Goal: Transaction & Acquisition: Register for event/course

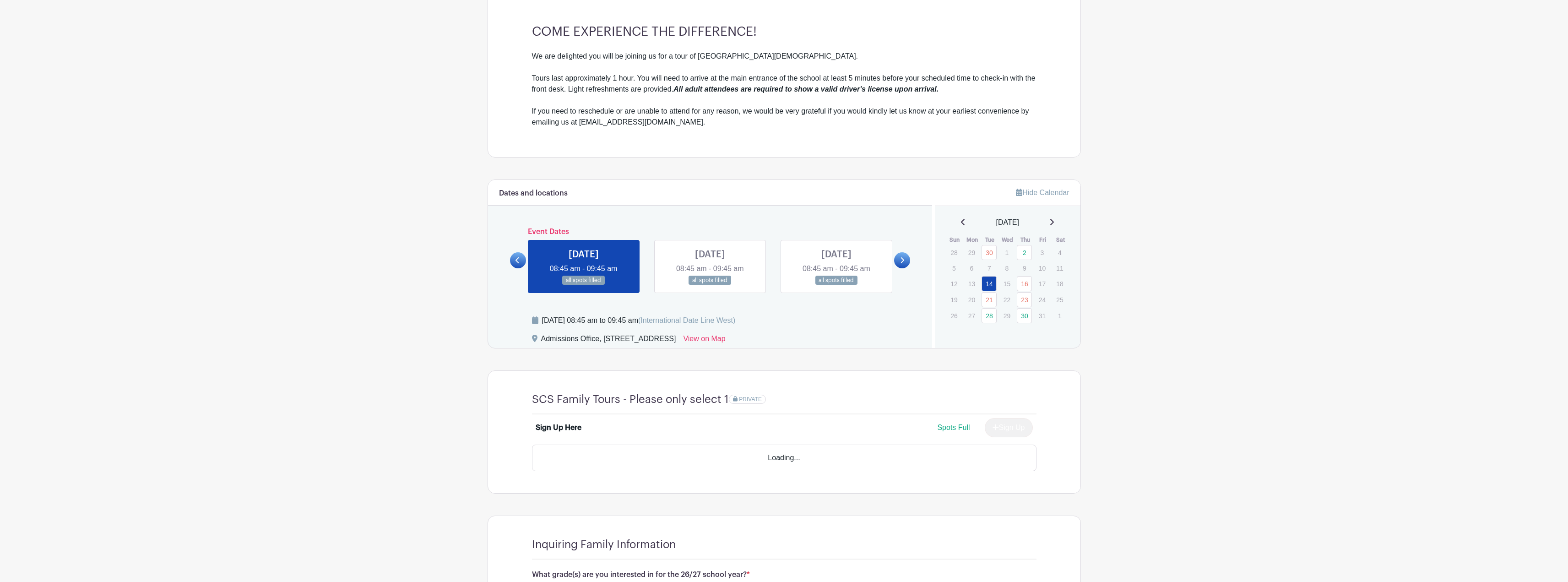
scroll to position [321, 0]
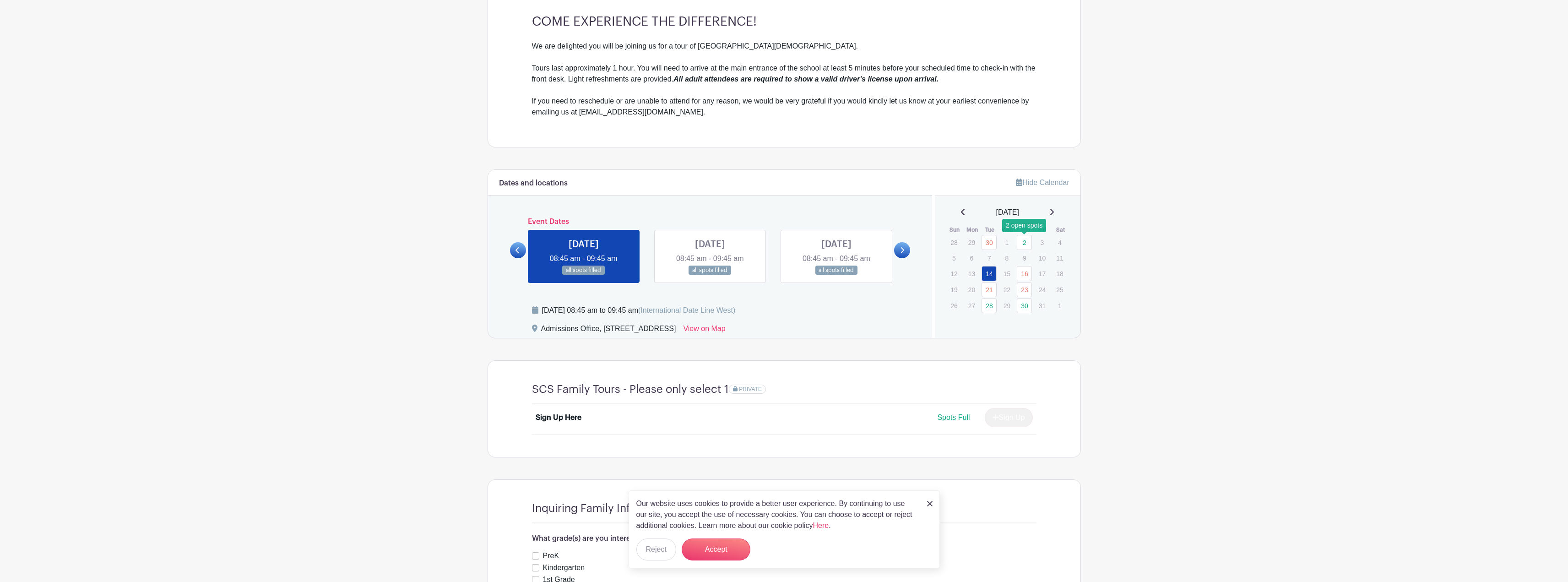
click at [1026, 241] on link "2" at bounding box center [1024, 242] width 15 height 15
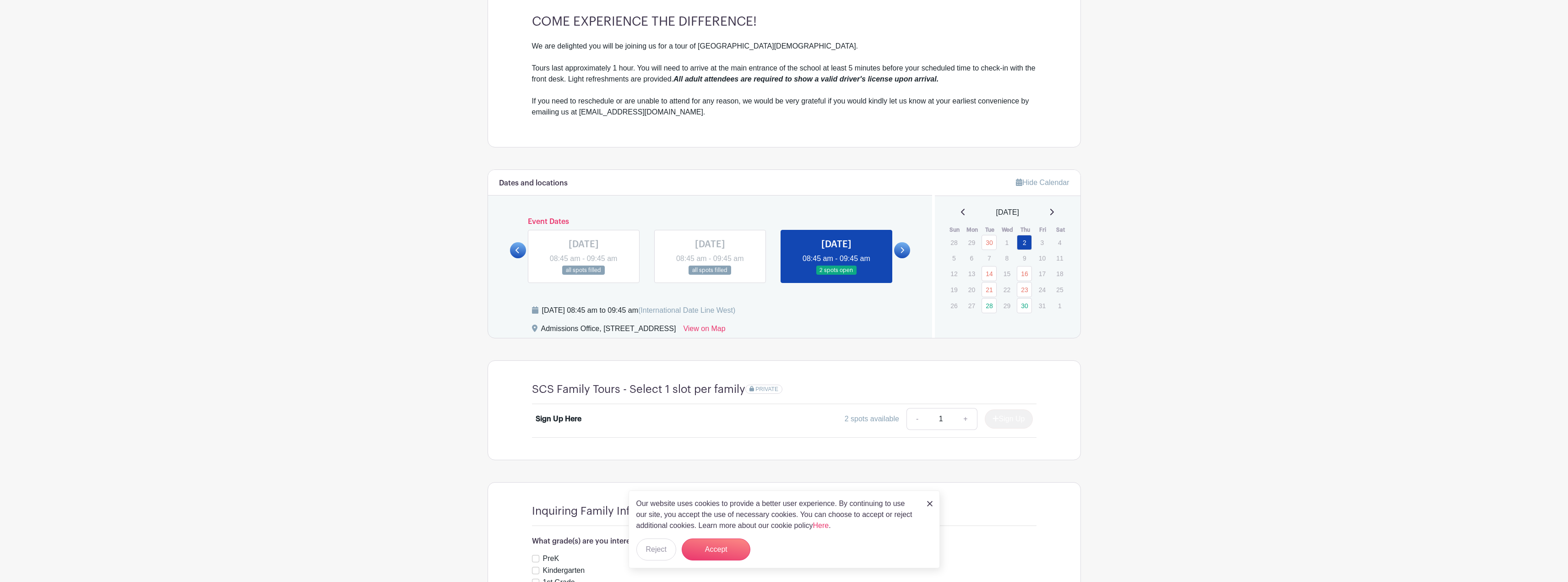
click at [990, 254] on p "7" at bounding box center [989, 258] width 15 height 14
click at [1024, 270] on link "16" at bounding box center [1024, 273] width 15 height 15
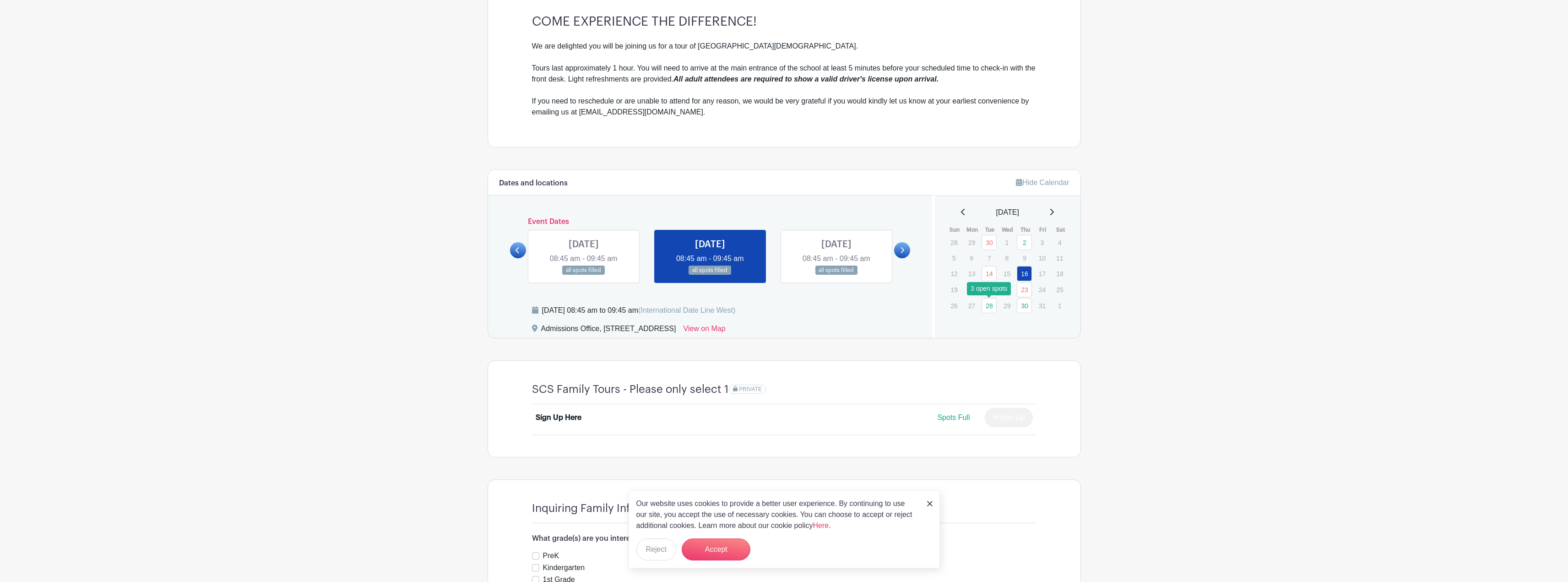
click at [990, 308] on link "28" at bounding box center [989, 305] width 15 height 15
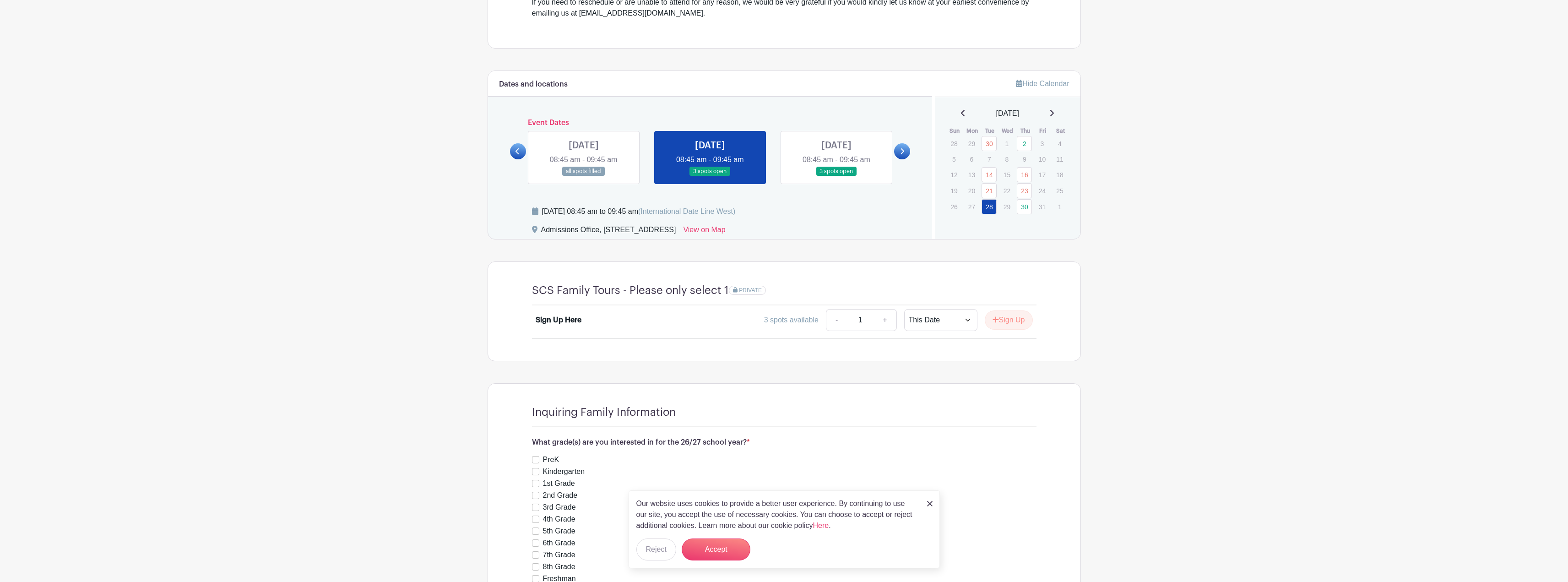
scroll to position [549, 0]
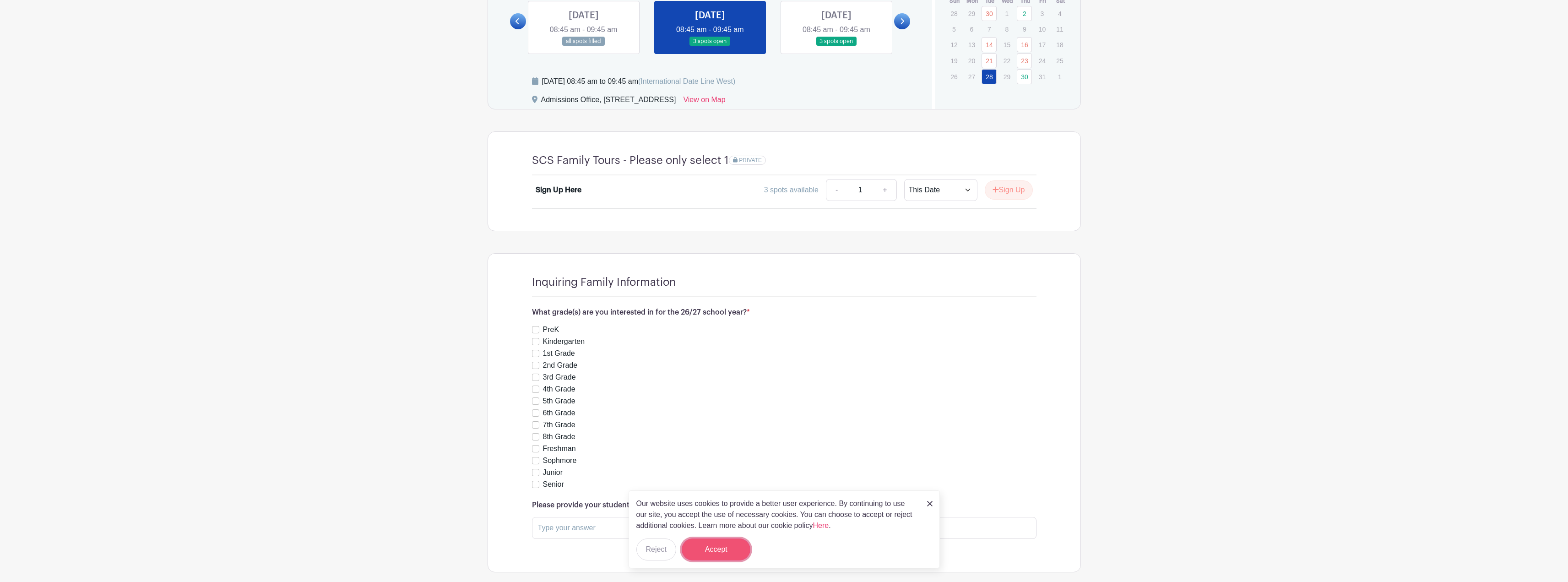
click at [722, 549] on button "Accept" at bounding box center [716, 549] width 69 height 22
click at [535, 342] on input "Kindergarten" at bounding box center [535, 341] width 7 height 7
checkbox input "true"
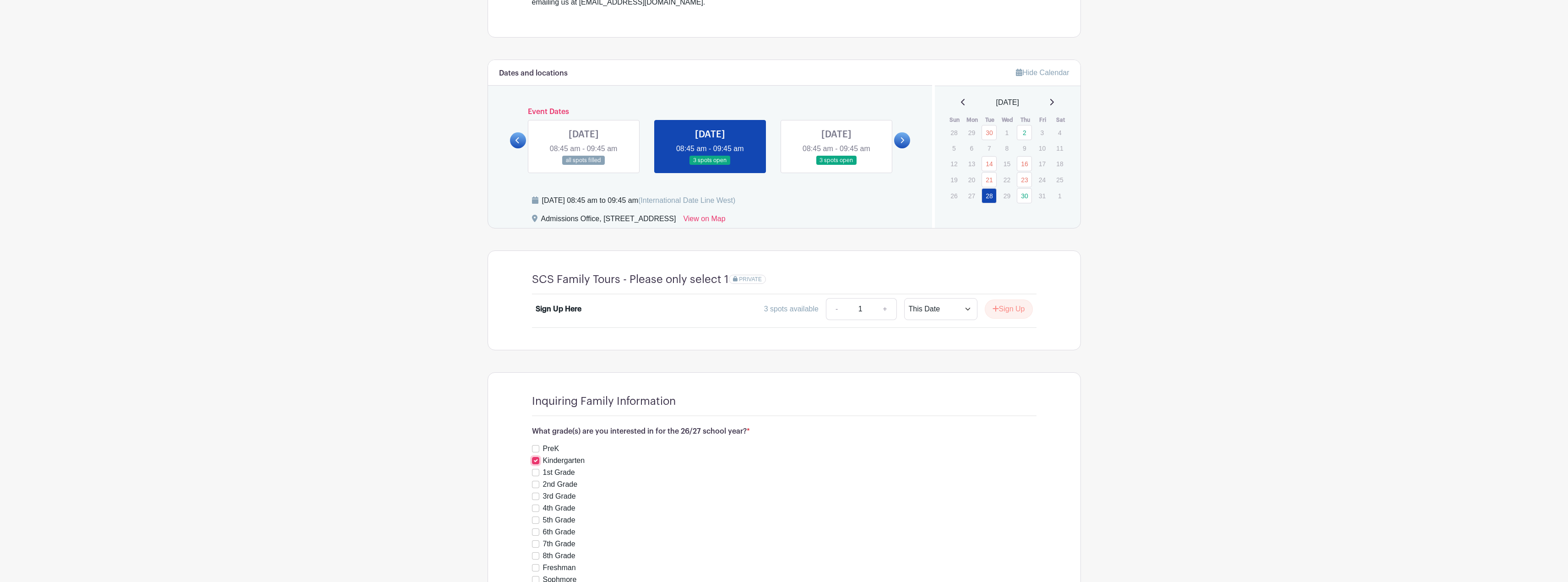
scroll to position [349, 0]
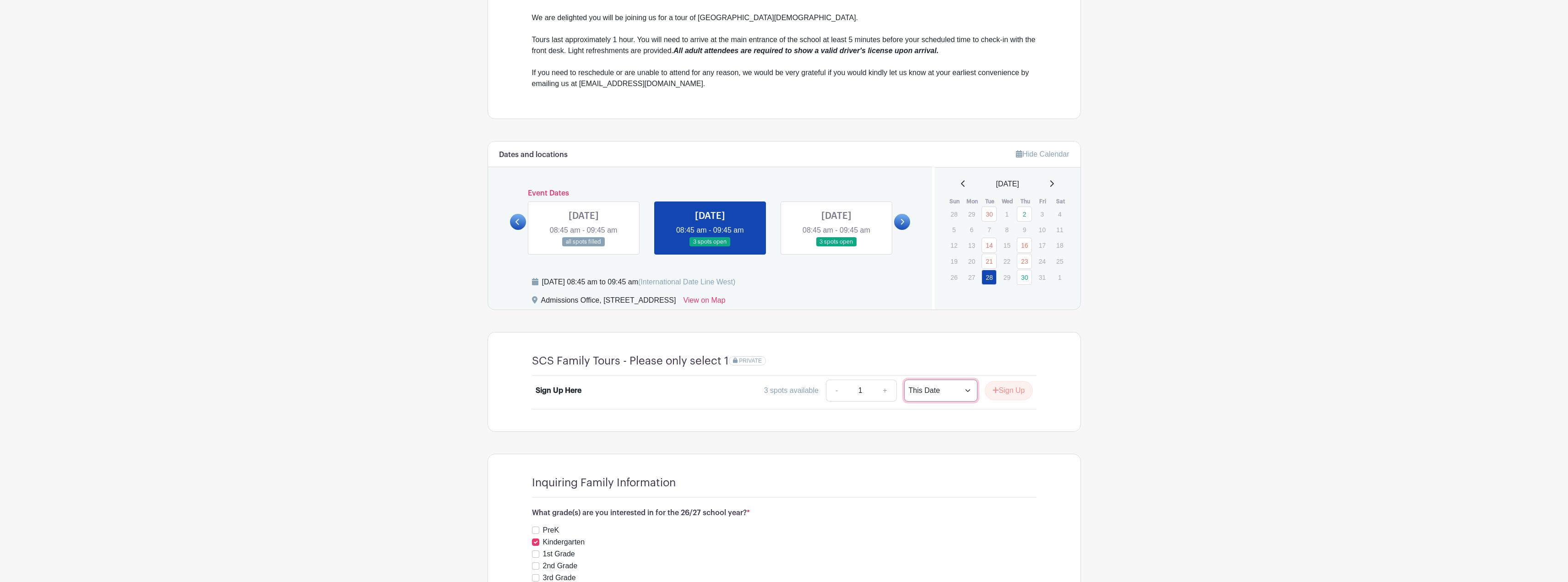
click at [938, 398] on select "This Date Select Dates" at bounding box center [941, 390] width 73 height 22
click at [993, 392] on icon "submit" at bounding box center [995, 390] width 6 height 7
click at [908, 391] on link "+" at bounding box center [908, 390] width 23 height 22
type input "2"
click at [988, 390] on select "This Date Select Dates" at bounding box center [964, 390] width 73 height 22
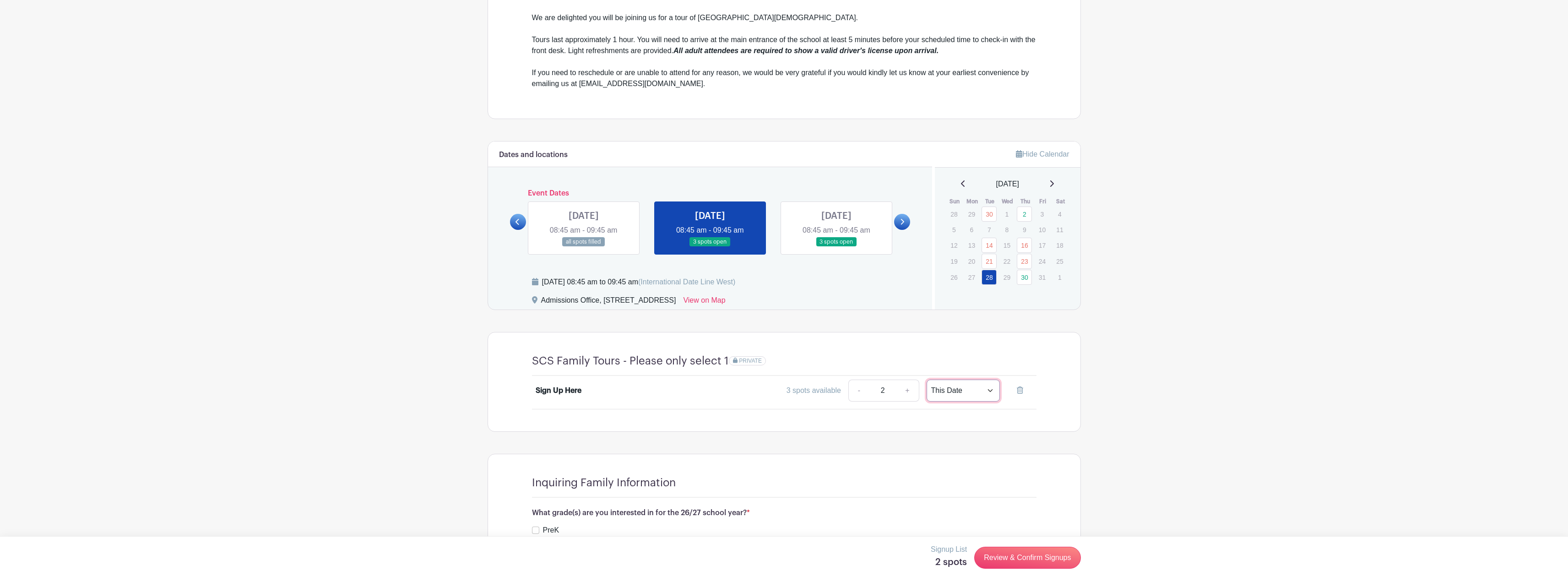
select select "select_dates"
click at [927, 379] on select "This Date Select Dates" at bounding box center [964, 390] width 73 height 22
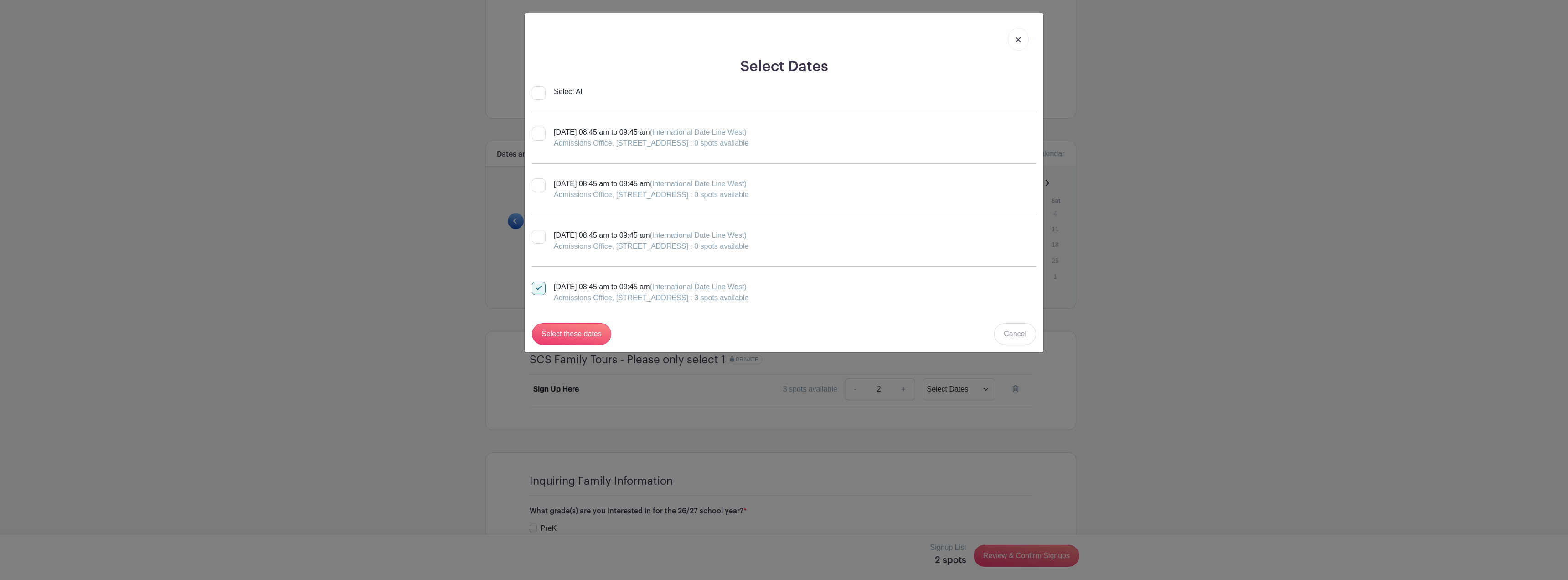
click at [544, 185] on div at bounding box center [539, 185] width 14 height 14
click at [538, 185] on input "Tuesday, October 21, 2025 at 08:45 am to 09:45 am (International Date Line West…" at bounding box center [535, 181] width 6 height 6
checkbox input "true"
click at [535, 286] on input "Tuesday, October 28, 2025 at 08:45 am to 09:45 am (International Date Line West…" at bounding box center [535, 284] width 6 height 6
checkbox input "false"
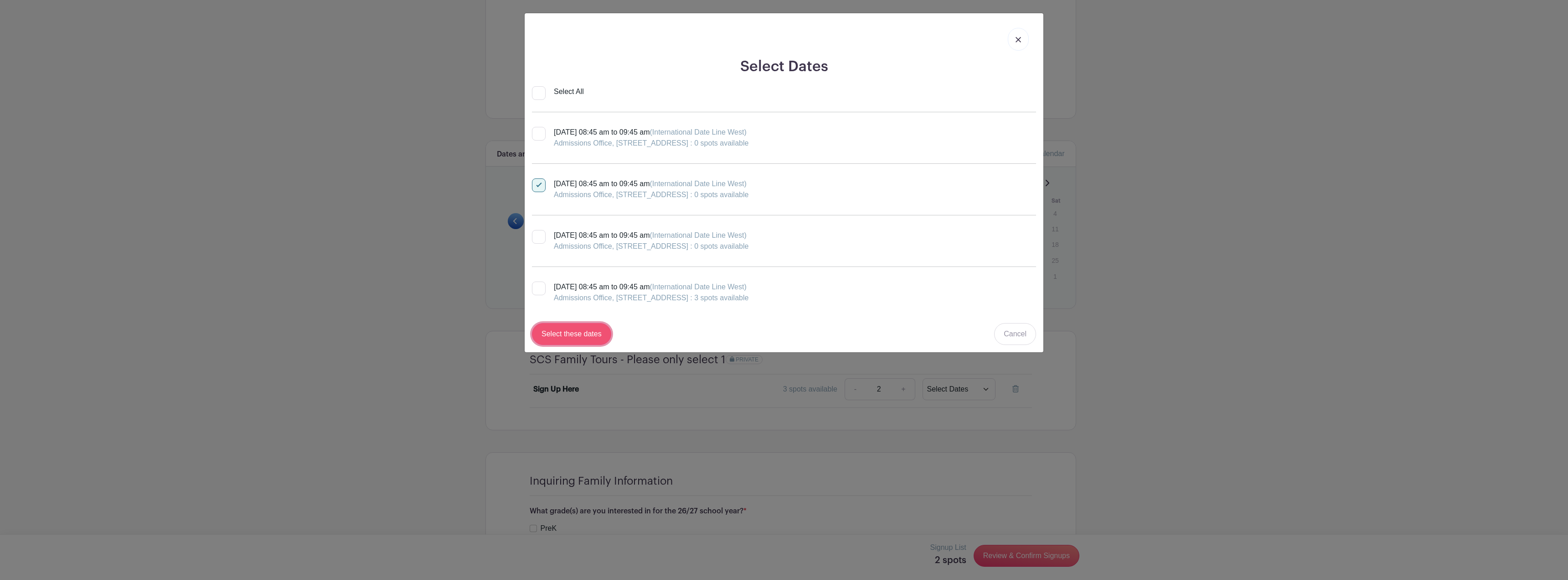
click at [562, 329] on input "Select these dates" at bounding box center [571, 334] width 79 height 22
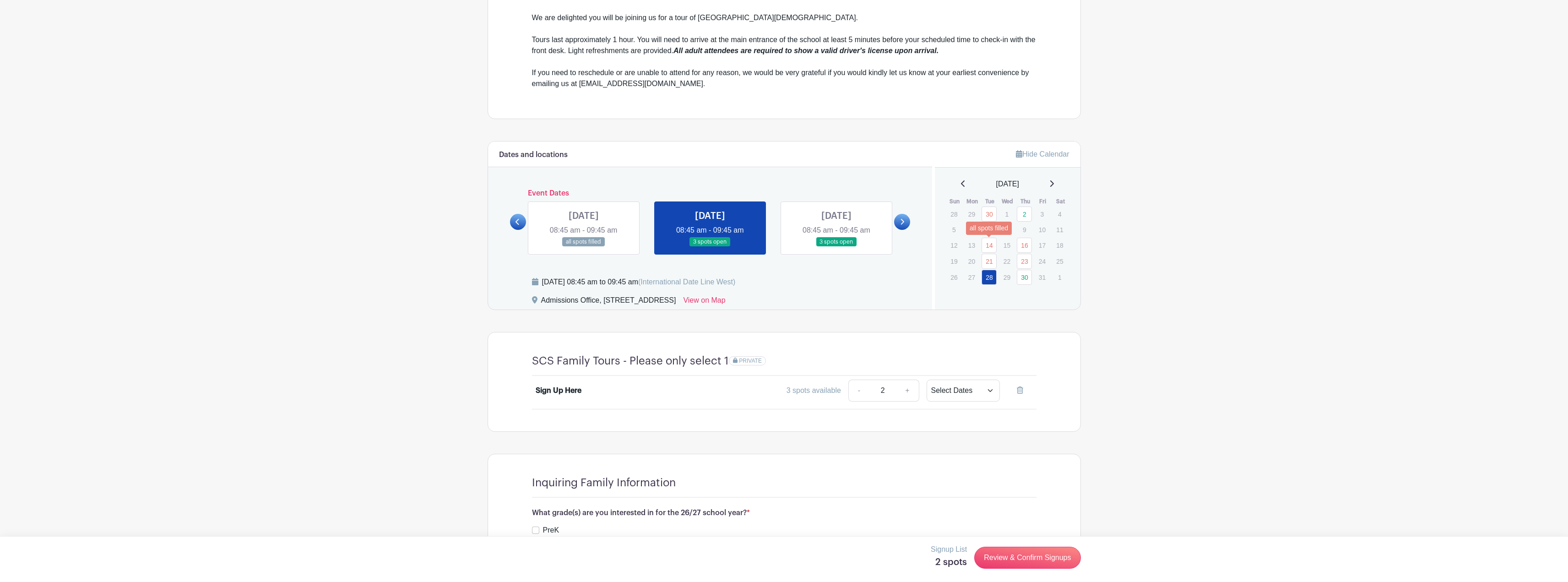
click at [992, 244] on link "14" at bounding box center [989, 245] width 15 height 15
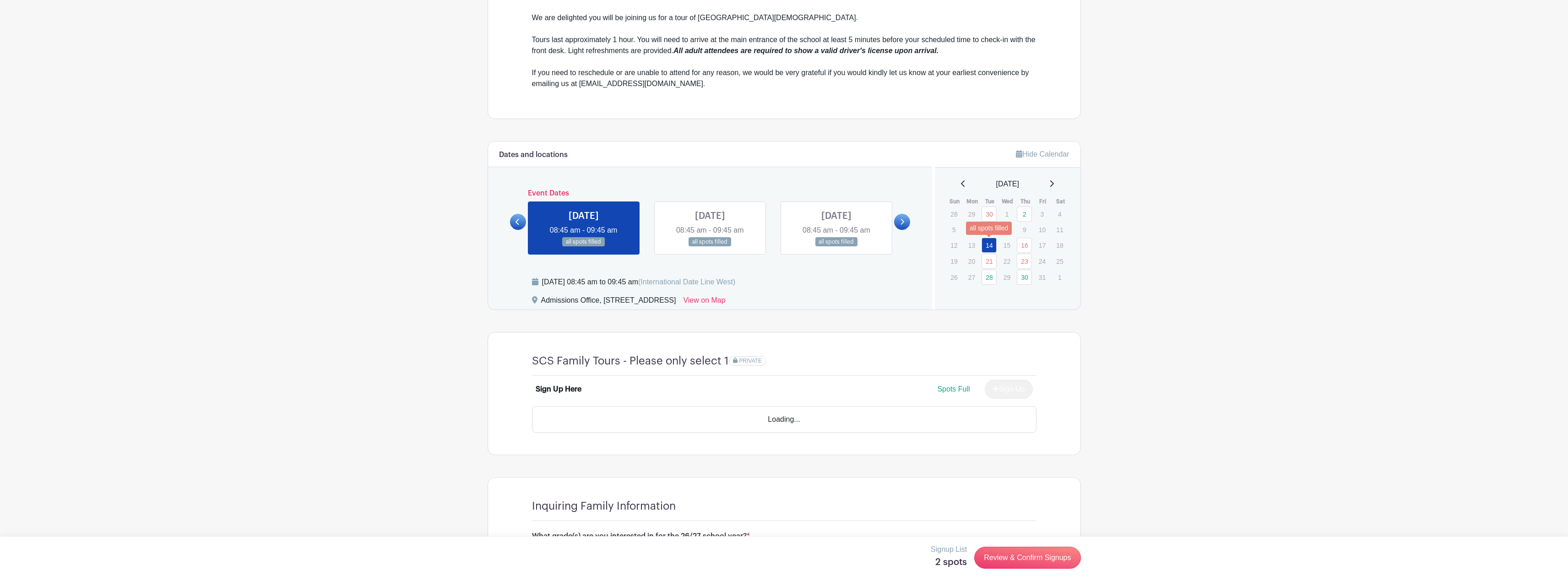
click at [992, 244] on link "14" at bounding box center [989, 245] width 15 height 15
click at [1022, 245] on link "16" at bounding box center [1024, 245] width 15 height 15
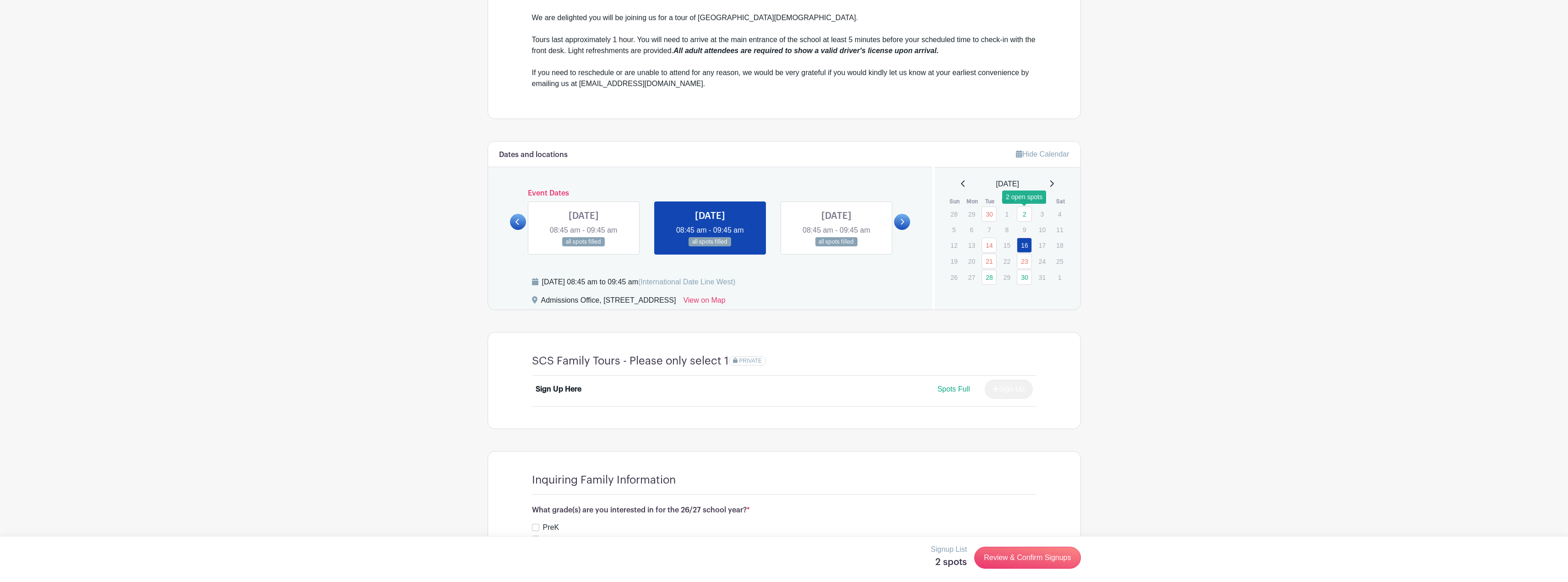
click at [1021, 210] on link "2" at bounding box center [1024, 213] width 15 height 15
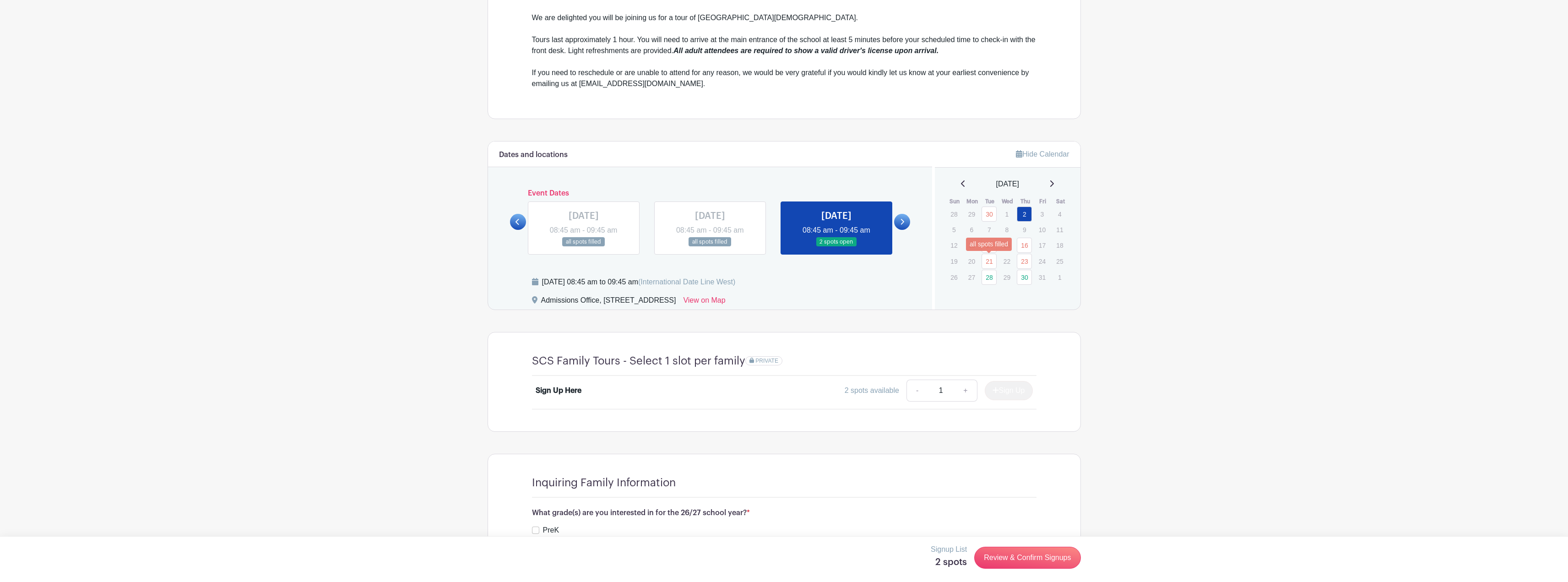
click at [990, 263] on link "21" at bounding box center [989, 260] width 15 height 15
click at [1021, 260] on link "23" at bounding box center [1024, 260] width 15 height 15
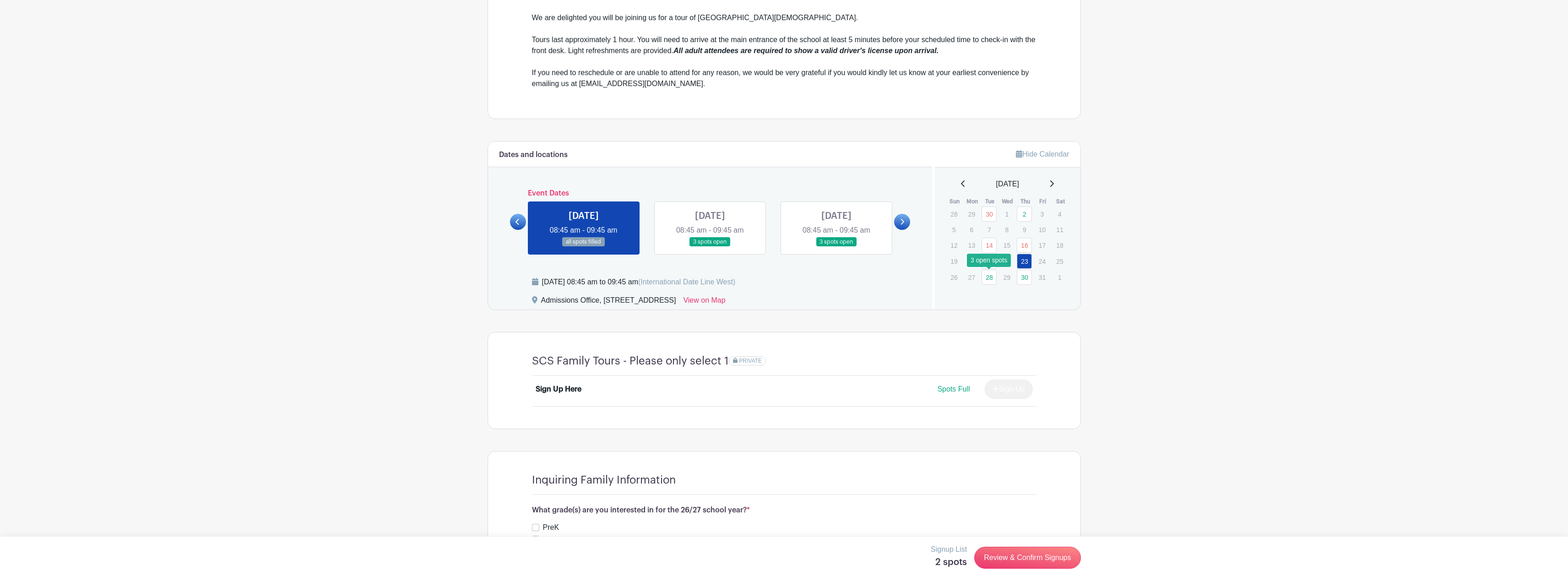
click at [986, 276] on link "28" at bounding box center [989, 276] width 15 height 15
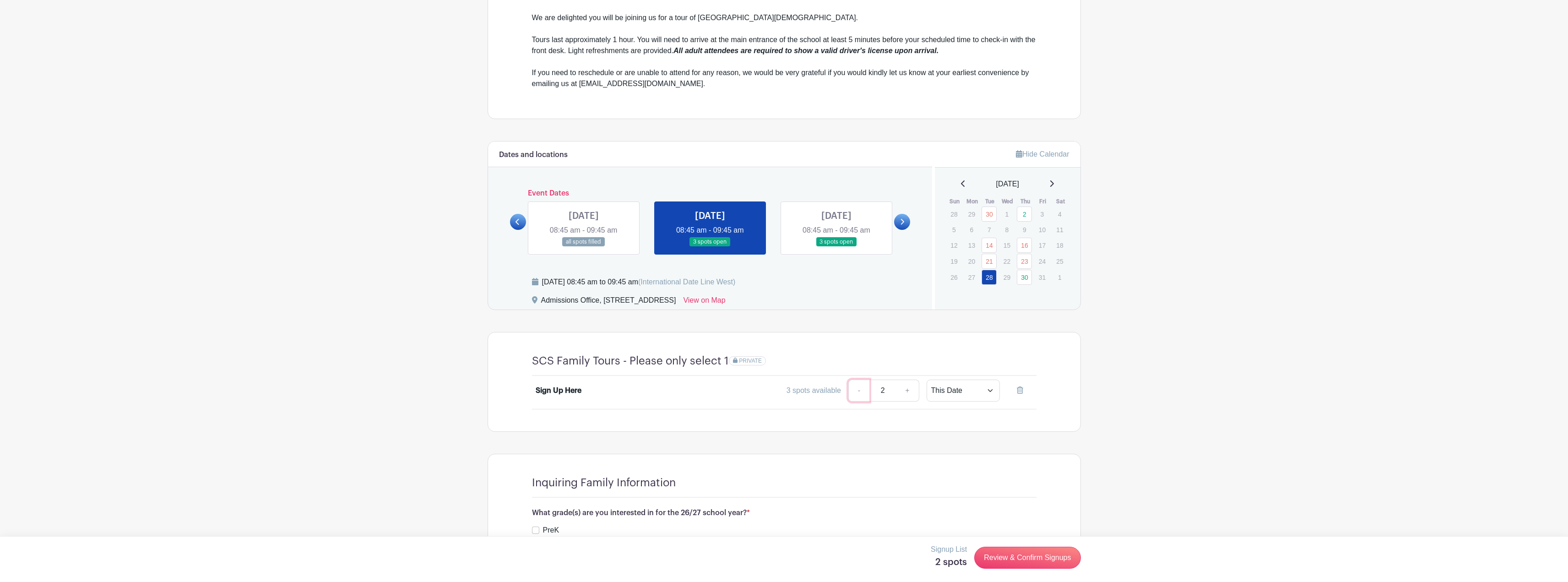
click at [856, 389] on link "-" at bounding box center [859, 390] width 21 height 22
type input "1"
click at [979, 391] on select "This Date Select Dates" at bounding box center [964, 390] width 73 height 22
click at [927, 379] on select "This Date Select Dates" at bounding box center [964, 390] width 73 height 22
click at [1049, 392] on div "Sign Up Here 3 spots available - 1 + This Date Select Dates Select Dates" at bounding box center [784, 392] width 548 height 33
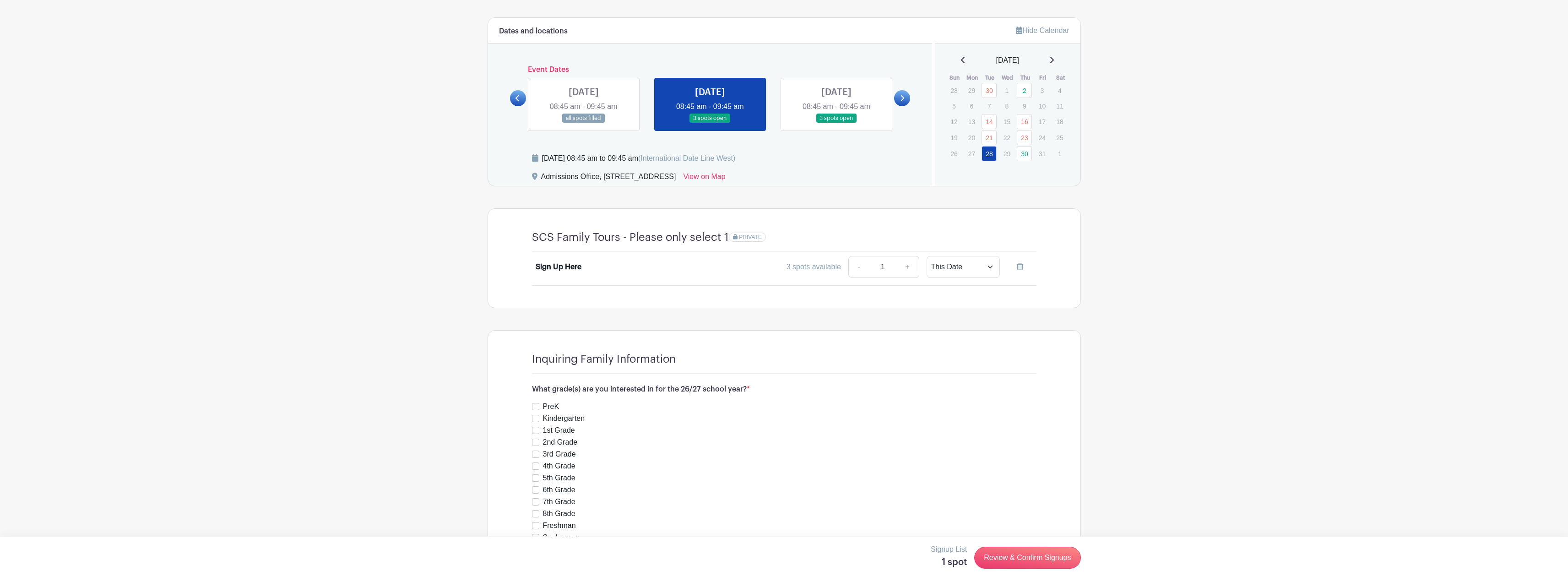
scroll to position [486, 0]
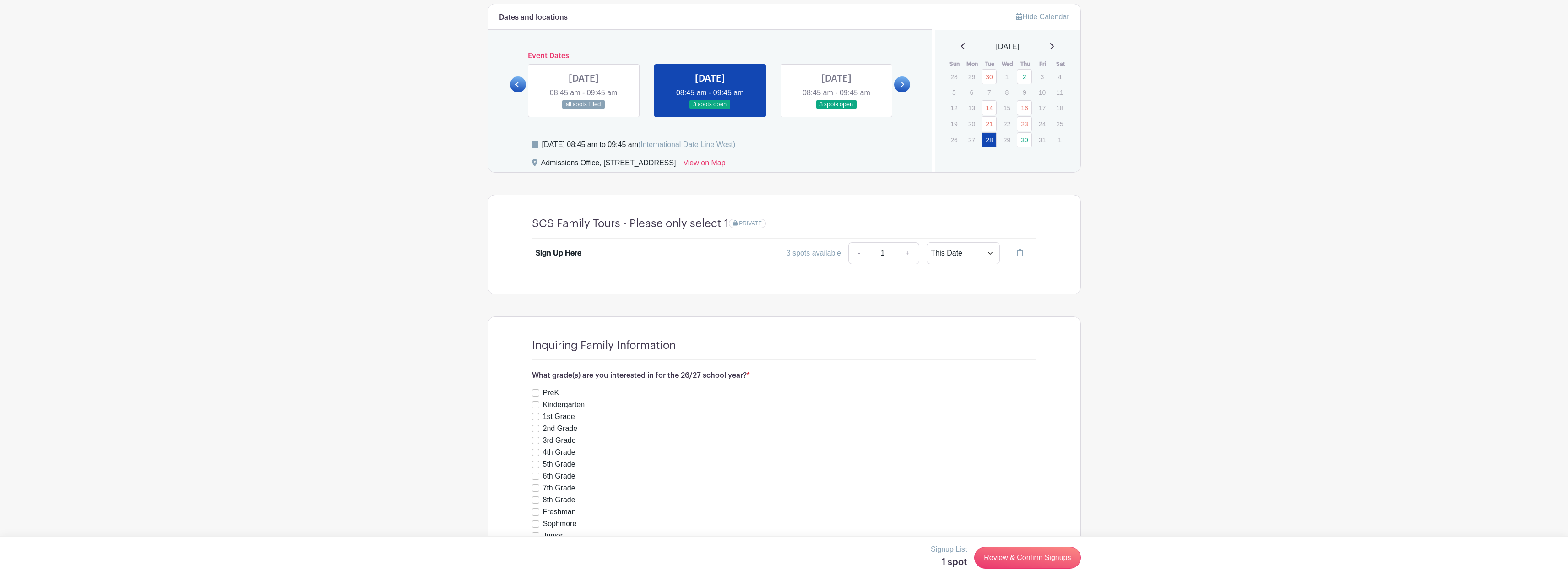
click at [545, 403] on label "Kindergarten" at bounding box center [564, 405] width 42 height 11
click at [540, 403] on input "Kindergarten" at bounding box center [535, 405] width 7 height 7
checkbox input "true"
click at [551, 253] on div "Sign Up Here" at bounding box center [559, 253] width 45 height 11
click at [1048, 249] on div "Sign Up Here 3 spots available - 1 + This Date Select Dates Select Dates" at bounding box center [784, 255] width 548 height 33
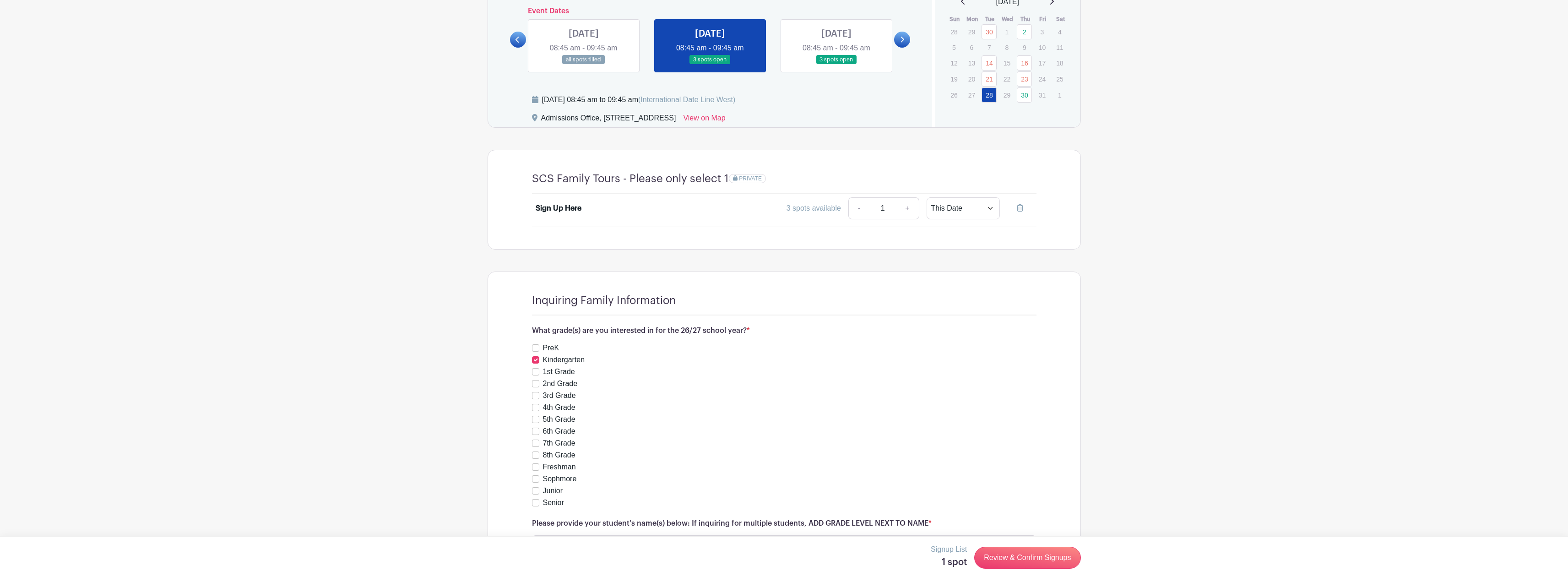
scroll to position [623, 0]
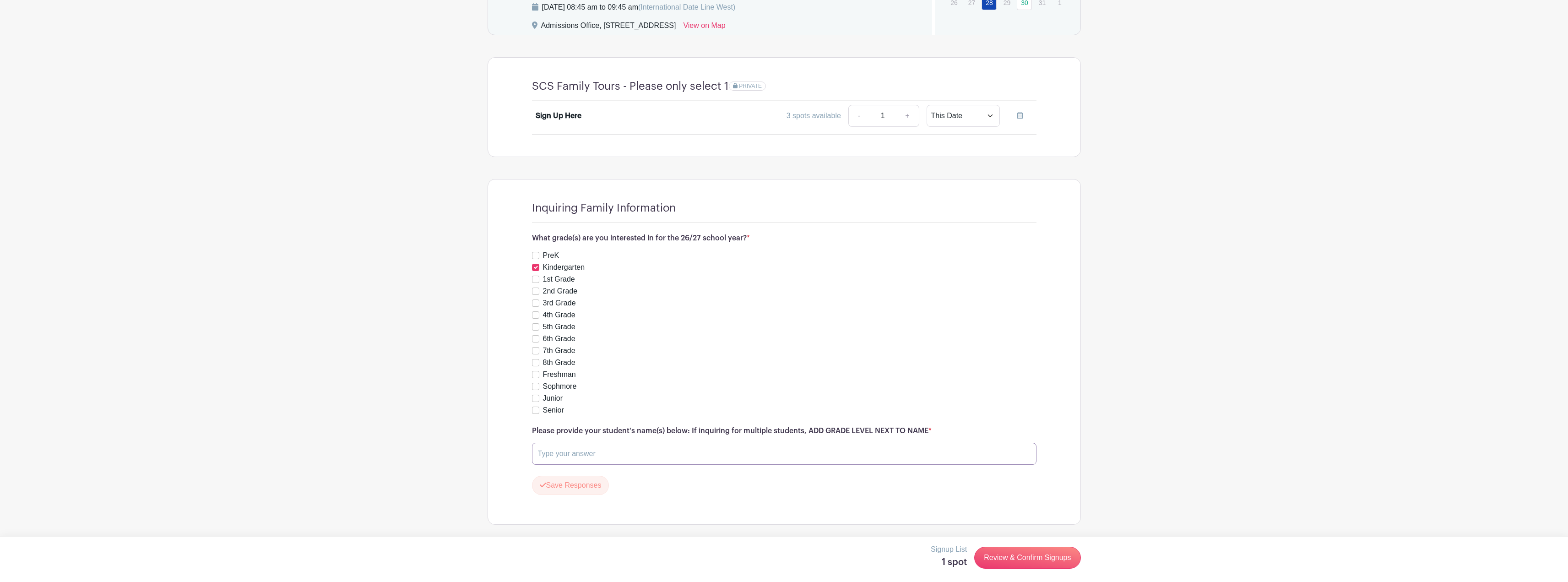
click at [720, 454] on input "text" at bounding box center [784, 453] width 505 height 22
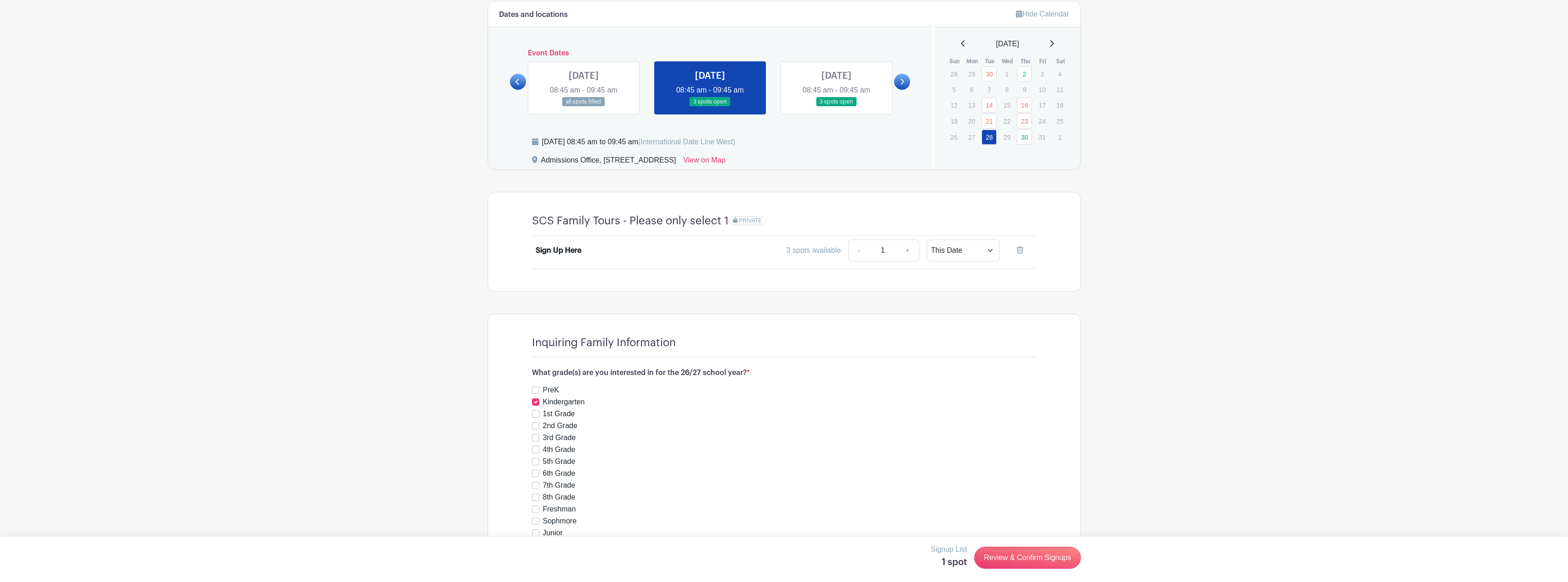
scroll to position [486, 0]
type input "Emma Carrero"
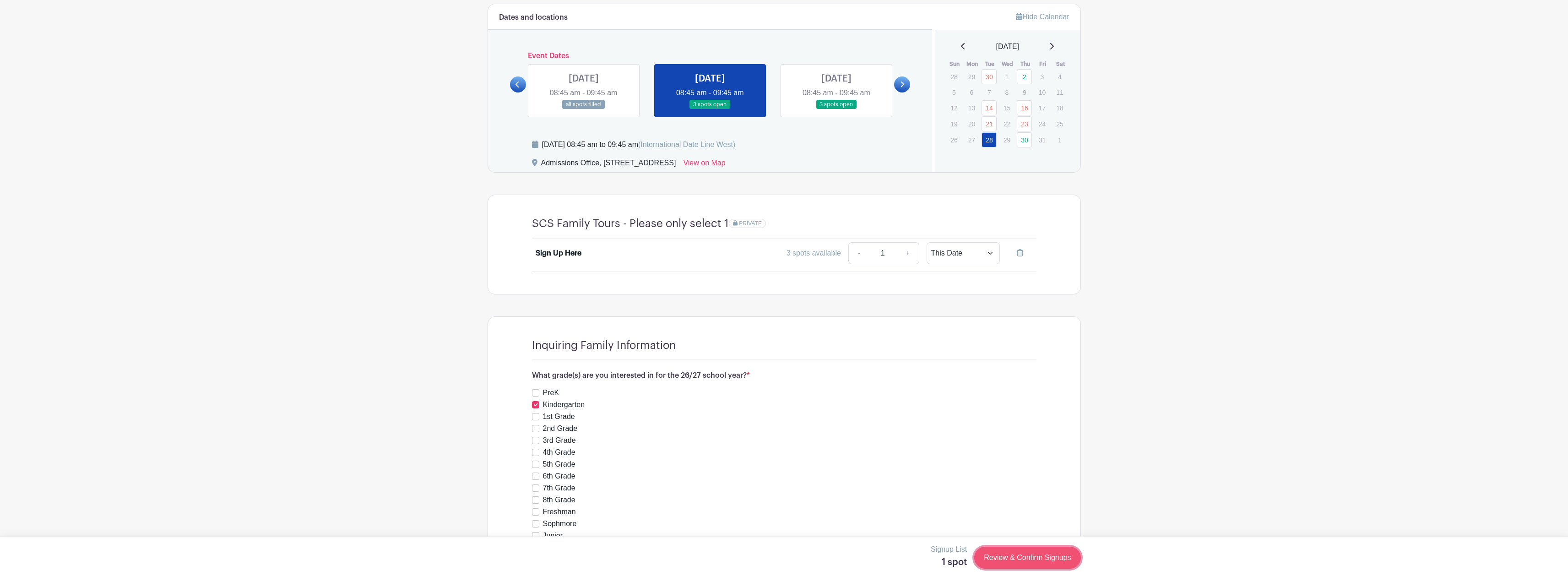
click at [1016, 559] on link "Review & Confirm Signups" at bounding box center [1027, 557] width 106 height 22
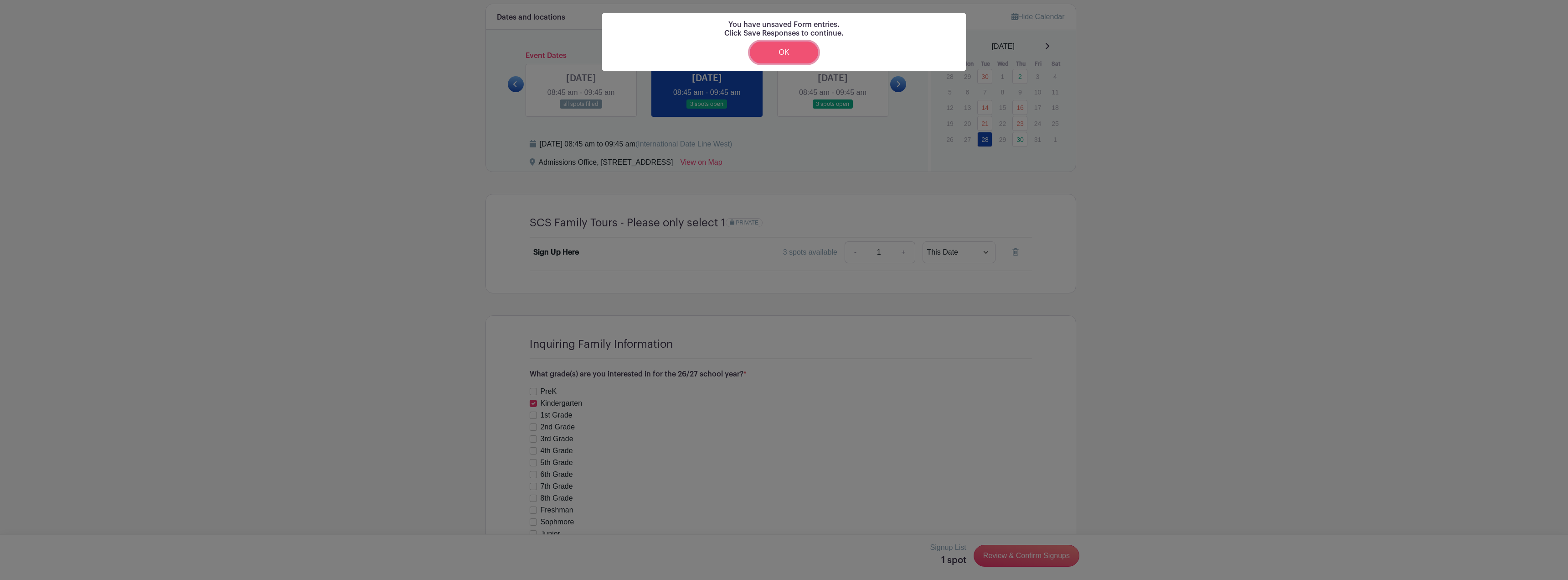
click at [784, 56] on link "OK" at bounding box center [784, 52] width 69 height 22
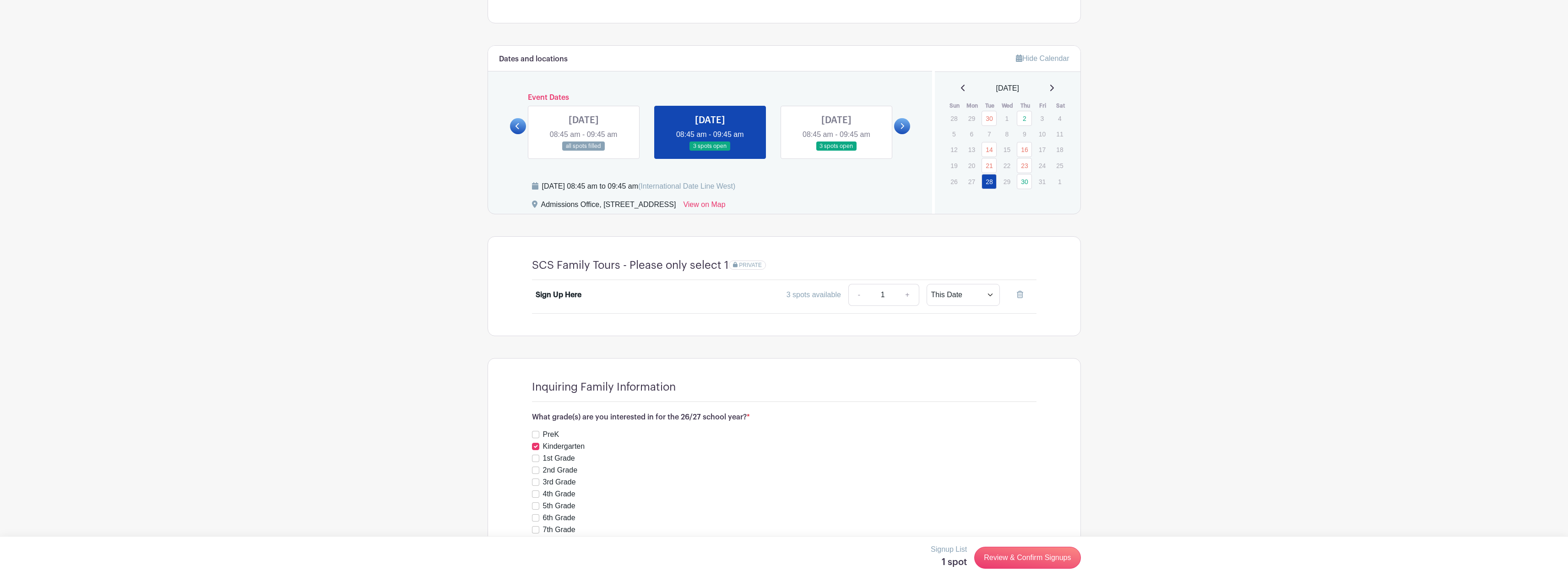
scroll to position [440, 0]
click at [951, 302] on select "This Date Select Dates" at bounding box center [964, 298] width 73 height 22
click at [927, 288] on select "This Date Select Dates" at bounding box center [964, 298] width 73 height 22
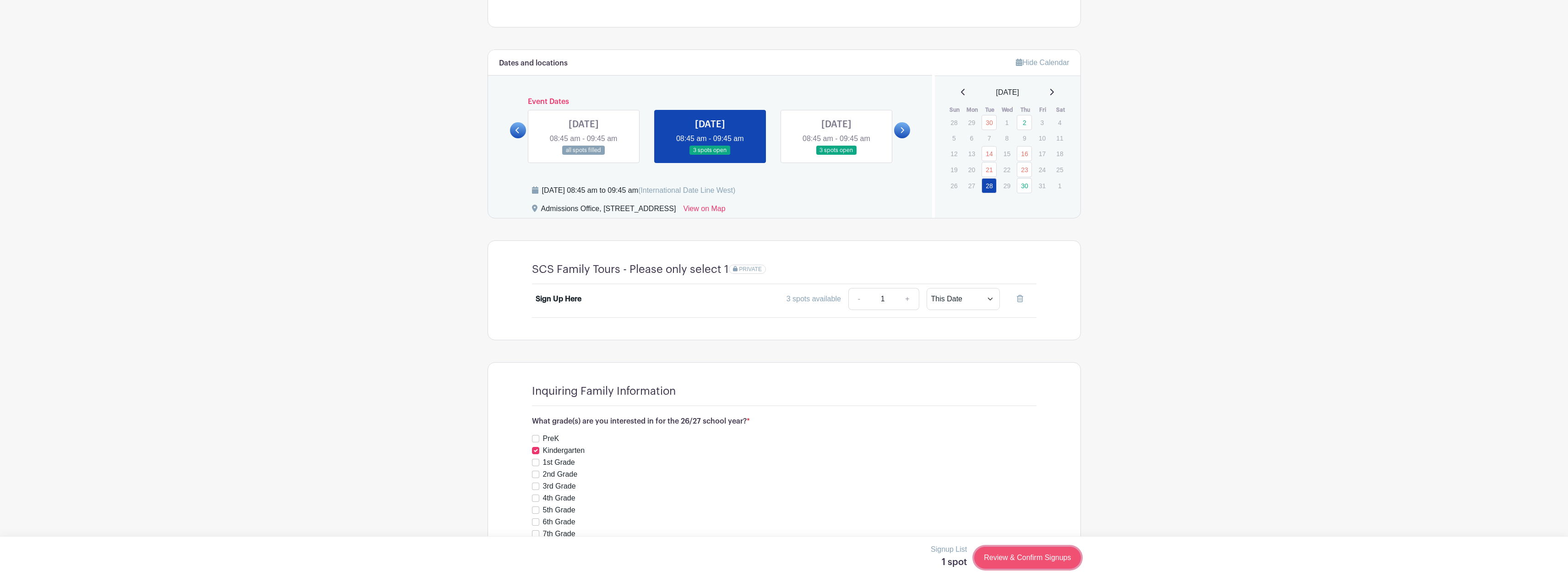
click at [1011, 552] on link "Review & Confirm Signups" at bounding box center [1027, 557] width 106 height 22
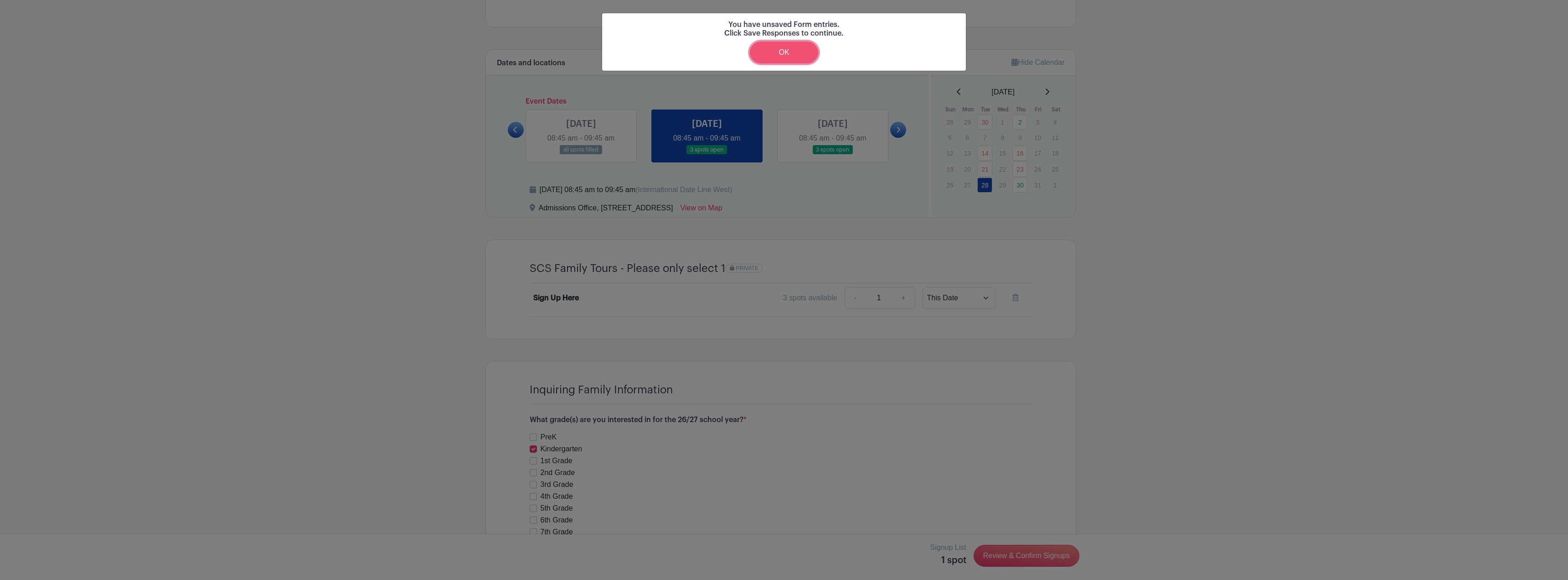
click at [784, 60] on link "OK" at bounding box center [784, 52] width 69 height 22
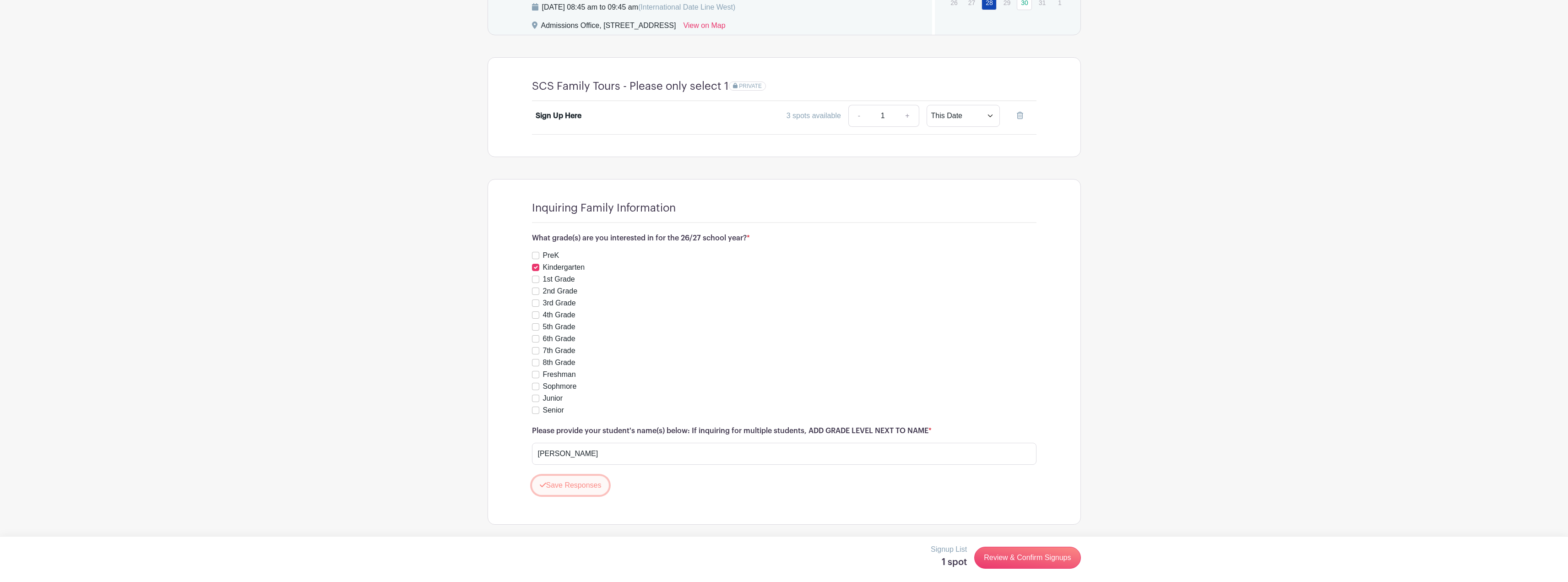
click at [573, 488] on button "Save Responses" at bounding box center [570, 485] width 77 height 19
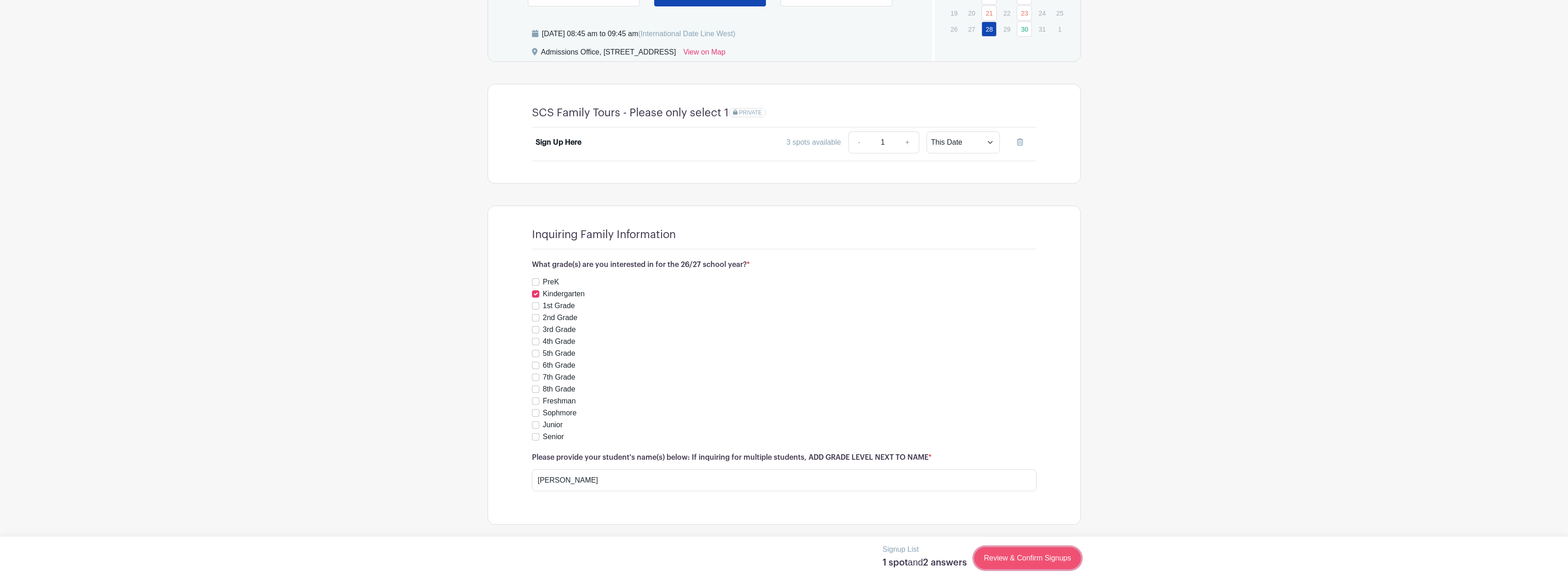
click at [1011, 565] on link "Review & Confirm Signups" at bounding box center [1027, 558] width 106 height 22
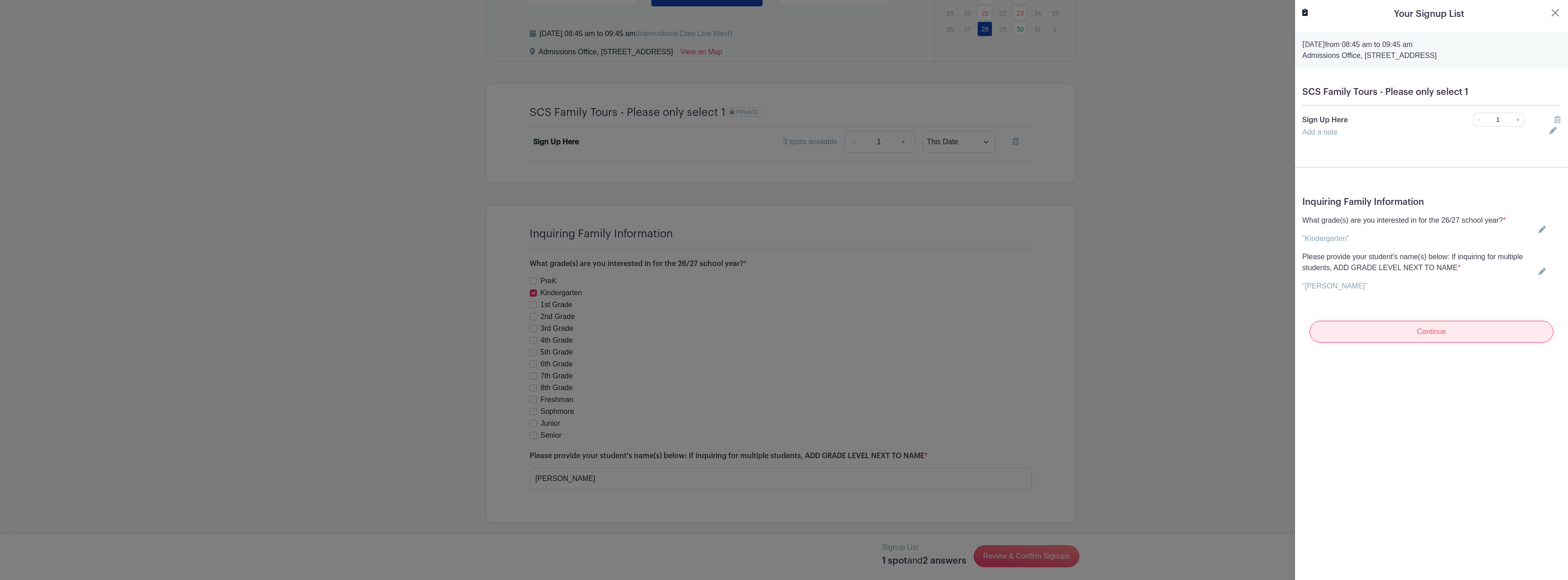
click at [1409, 332] on input "Continue" at bounding box center [1431, 331] width 244 height 22
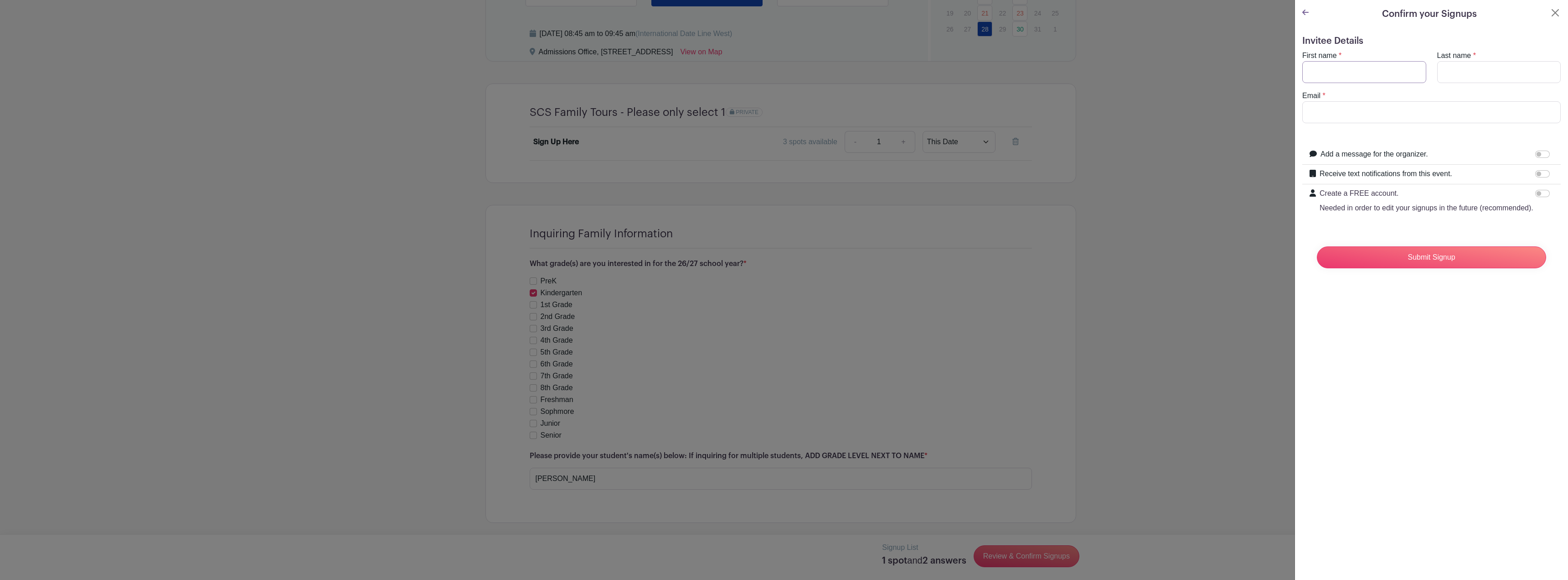
click at [1355, 73] on input "First name" at bounding box center [1364, 71] width 124 height 22
type input "Alfredo"
type input "Carrero"
type input "alfcarrero@gmail.com"
click at [1538, 153] on input "Add a message for the organizer." at bounding box center [1543, 154] width 15 height 7
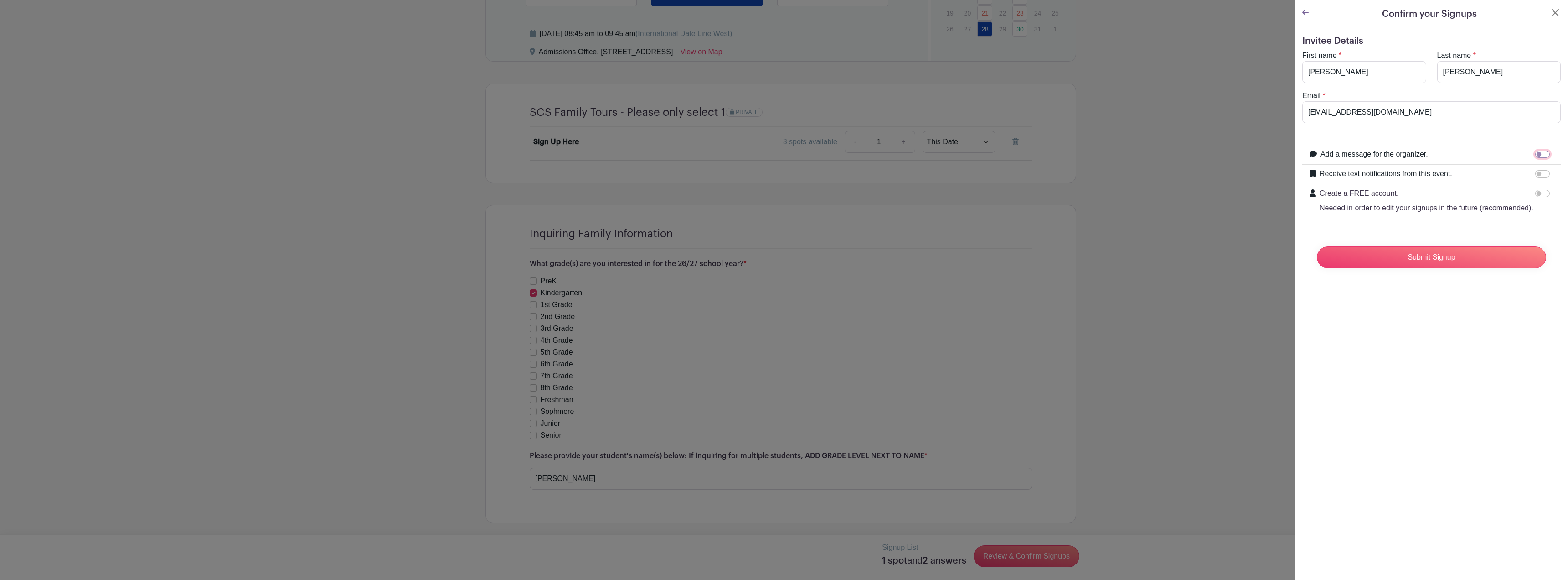
checkbox input "true"
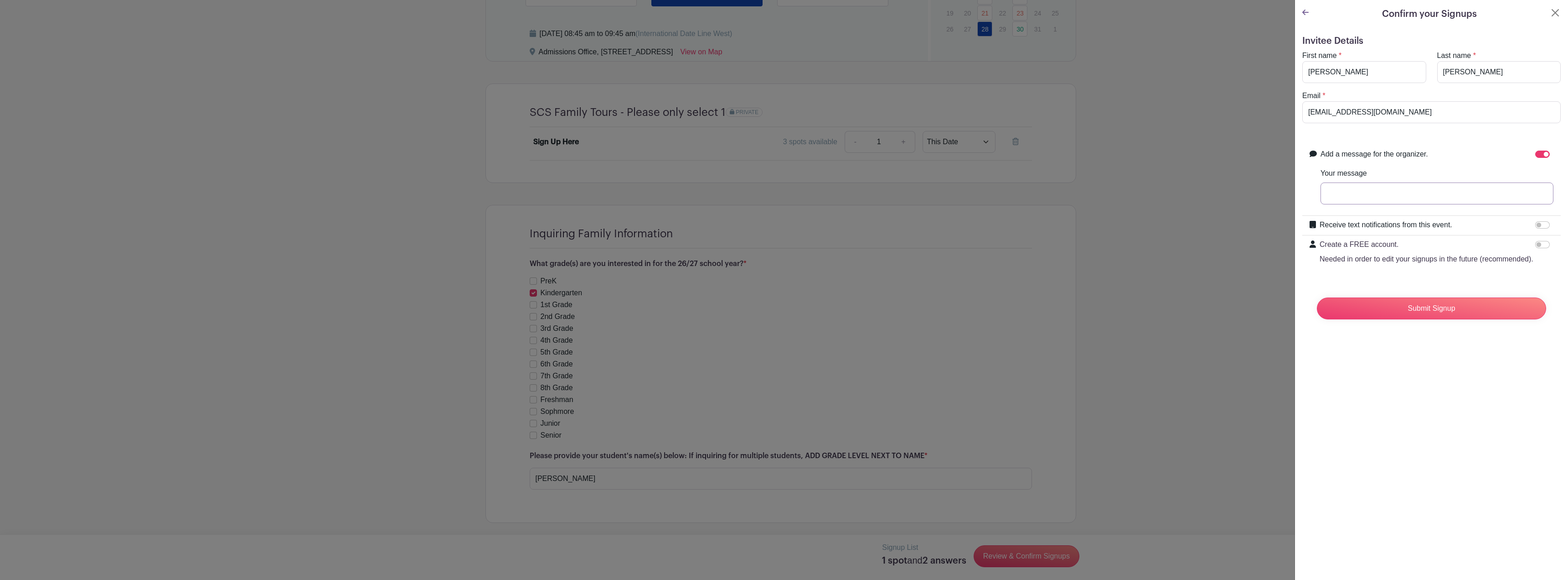
click at [1410, 201] on input "Your message" at bounding box center [1437, 192] width 233 height 22
type input "e"
click at [1410, 197] on input "Emmas;" at bounding box center [1437, 192] width 233 height 22
type input "Emmas's new school apoitment"
click at [1538, 226] on input "Receive text notifications from this event." at bounding box center [1543, 225] width 15 height 7
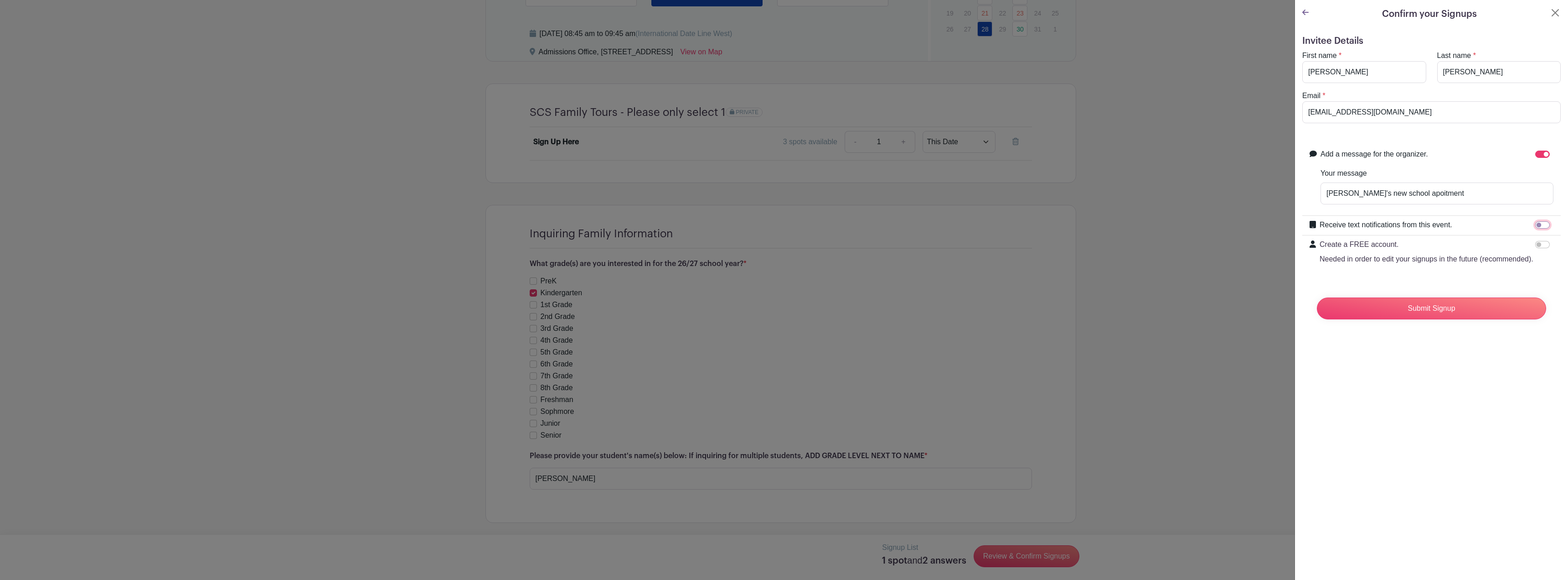
checkbox input "true"
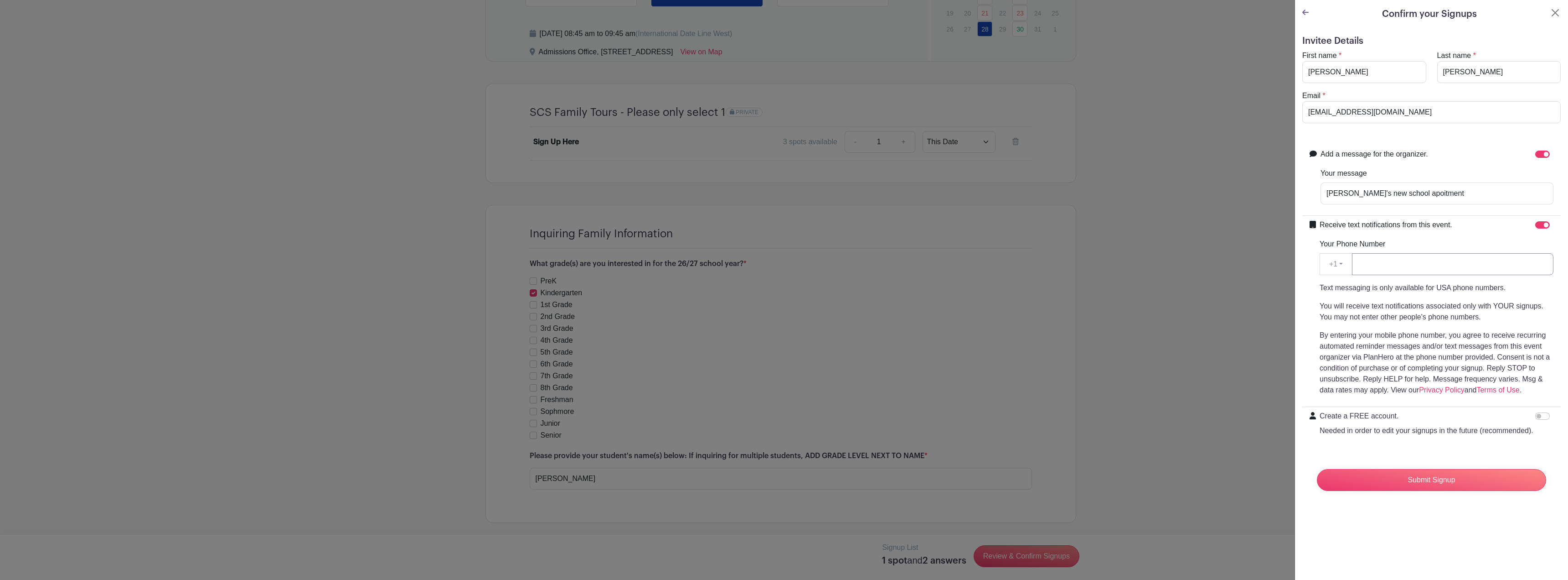
click at [1445, 269] on input "Your Phone Number" at bounding box center [1452, 264] width 201 height 22
type input "9417870604"
click at [1438, 489] on input "Submit Signup" at bounding box center [1431, 479] width 229 height 22
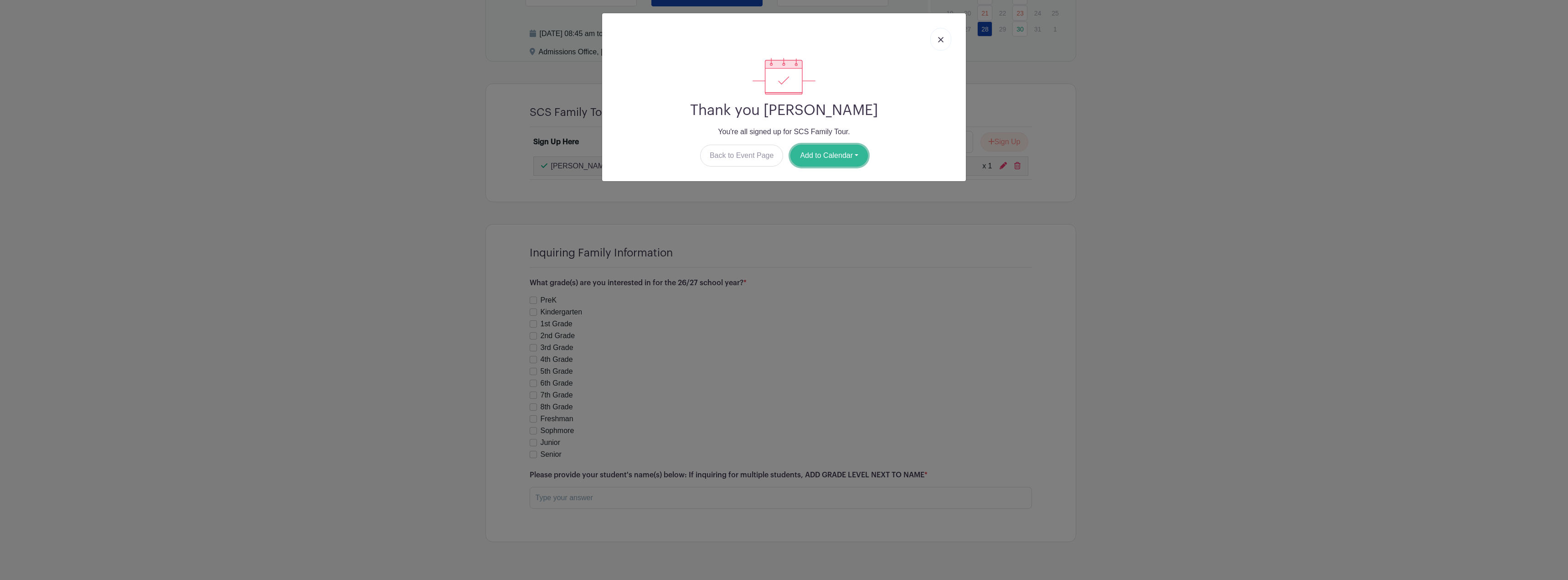
click at [830, 157] on button "Add to Calendar" at bounding box center [829, 155] width 77 height 22
click at [831, 174] on link "Google Calendar" at bounding box center [826, 179] width 72 height 15
click at [941, 41] on img at bounding box center [941, 39] width 5 height 5
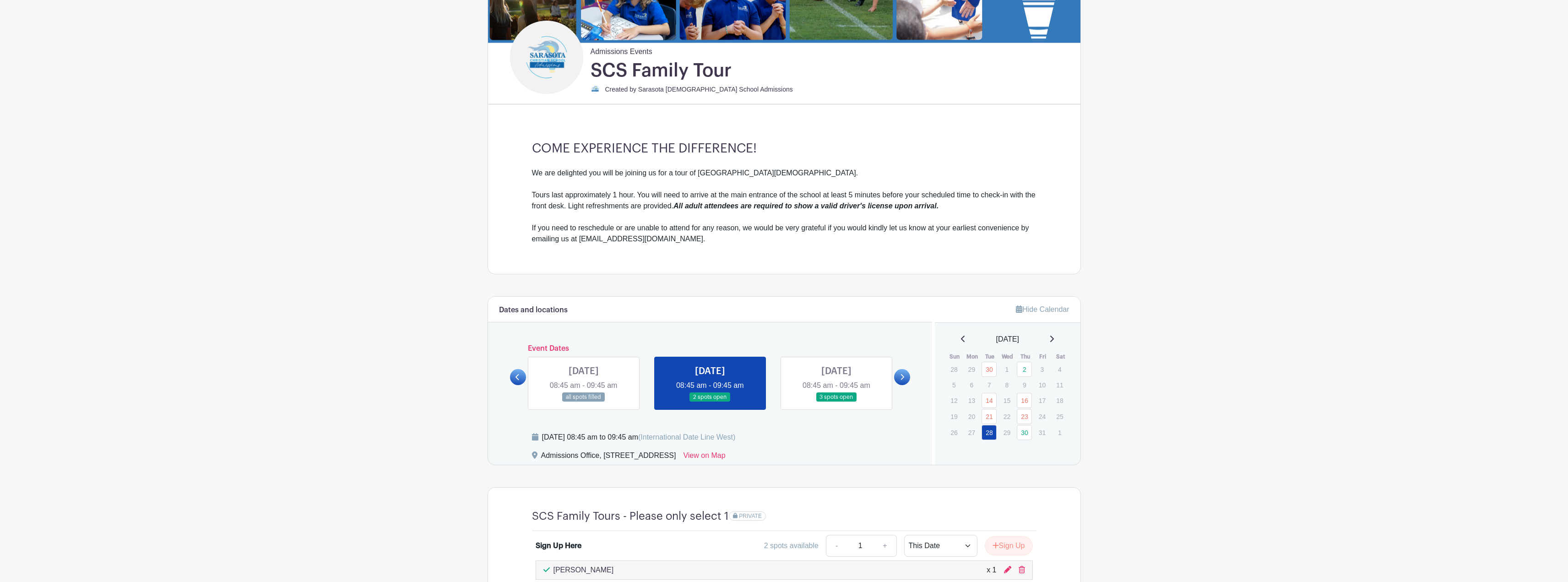
scroll to position [185, 0]
